Goal: Manage account settings

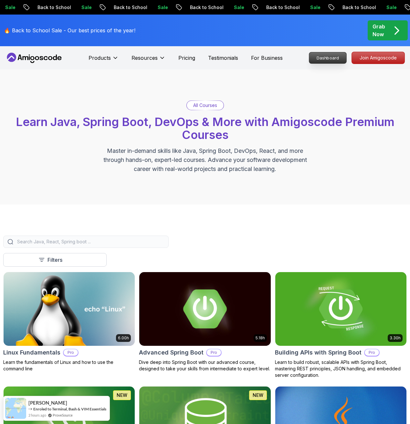
click at [329, 55] on p "Dashboard" at bounding box center [327, 57] width 37 height 11
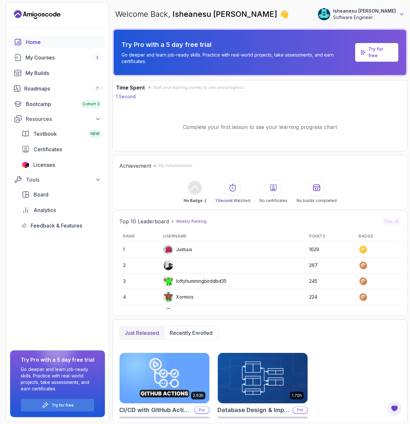
click at [401, 12] on icon at bounding box center [401, 14] width 6 height 6
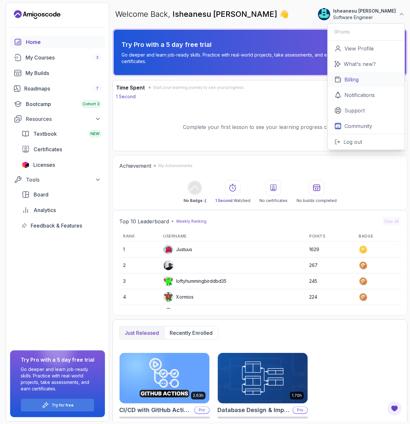
click at [369, 79] on link "Billing" at bounding box center [366, 80] width 77 height 16
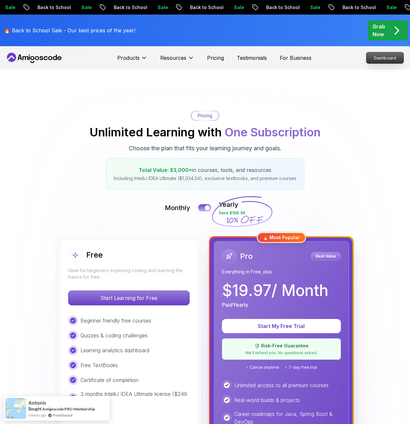
click at [391, 56] on p "Dashboard" at bounding box center [384, 57] width 37 height 11
